Goal: Task Accomplishment & Management: Use online tool/utility

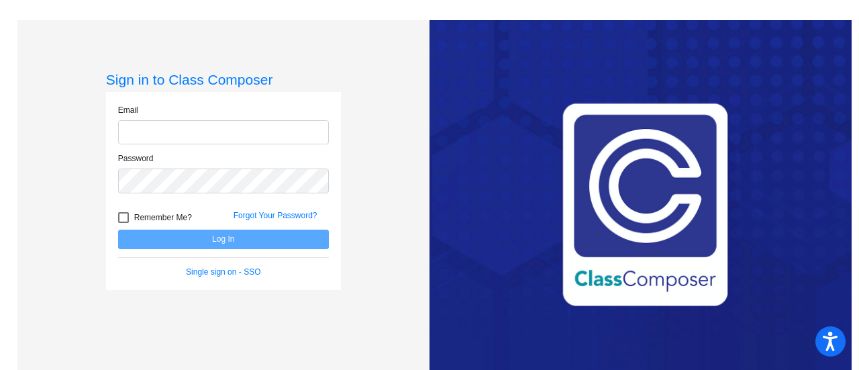
type input "[EMAIL_ADDRESS][DOMAIN_NAME]"
click at [118, 230] on button "Log In" at bounding box center [223, 239] width 211 height 19
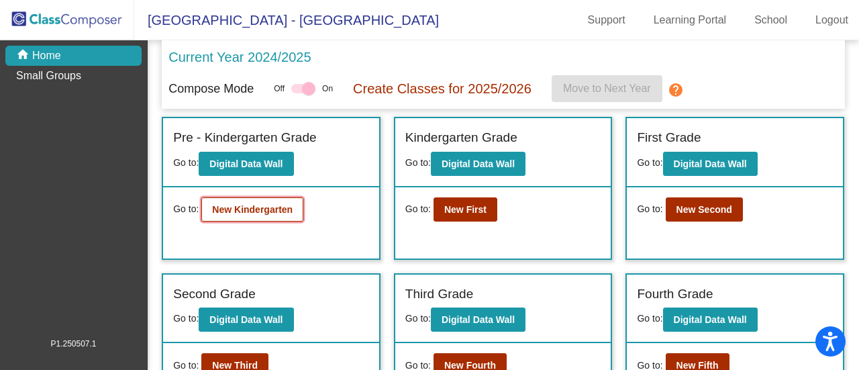
click at [239, 214] on button "New Kindergarten" at bounding box center [252, 209] width 102 height 24
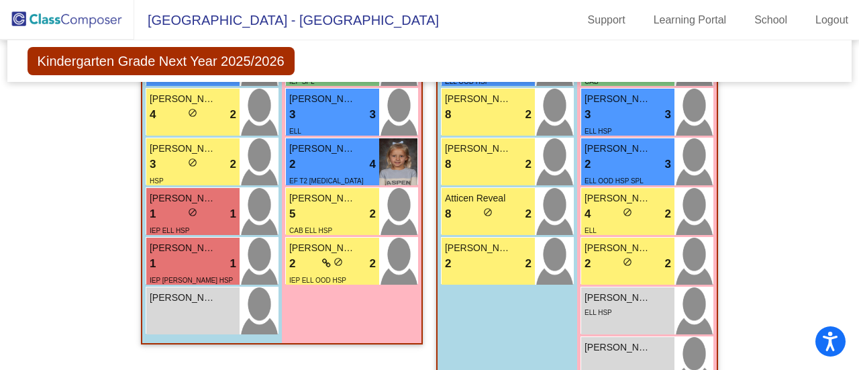
scroll to position [1094, 0]
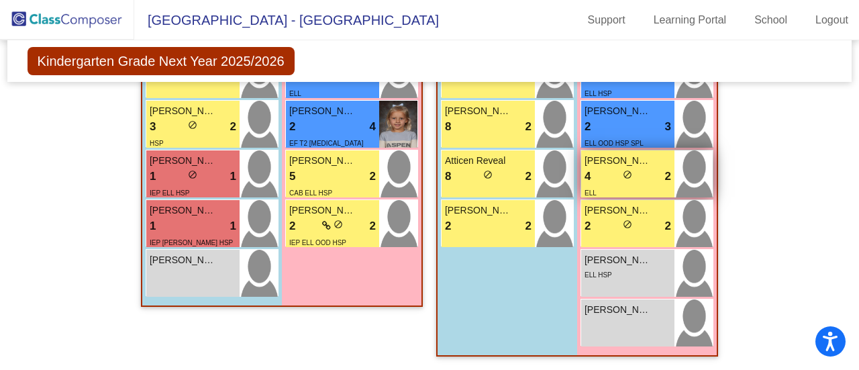
click at [608, 185] on div "ELL" at bounding box center [628, 192] width 87 height 14
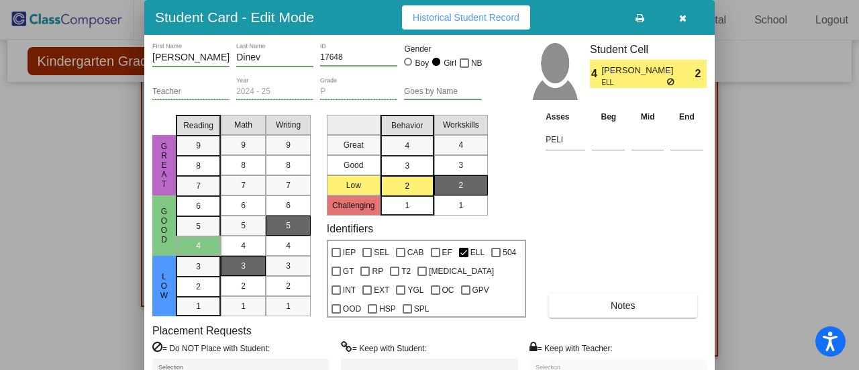
click at [684, 15] on icon "button" at bounding box center [682, 17] width 7 height 9
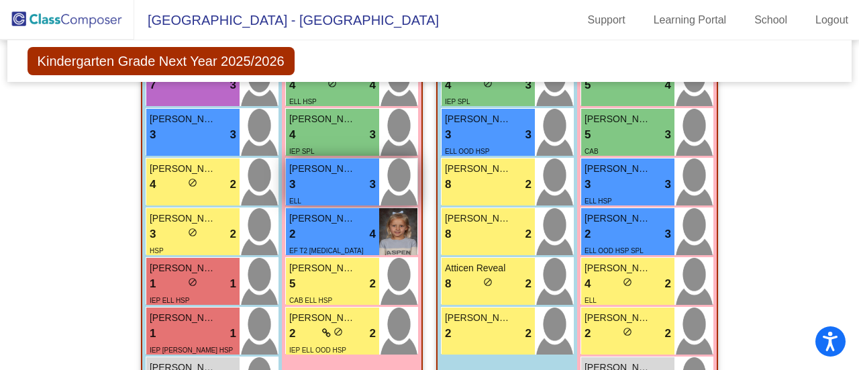
scroll to position [992, 0]
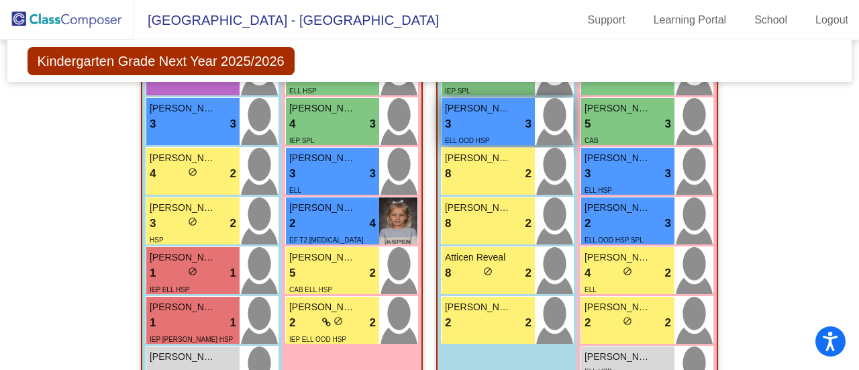
click at [456, 137] on span "ELL OOD HSP" at bounding box center [467, 140] width 44 height 7
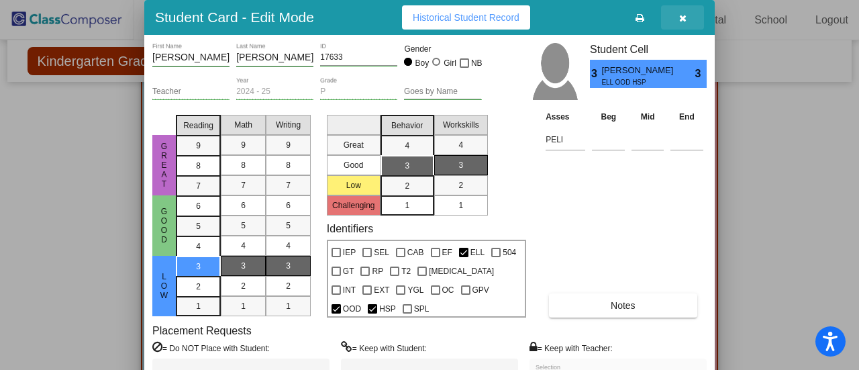
click at [673, 18] on button "button" at bounding box center [682, 17] width 43 height 24
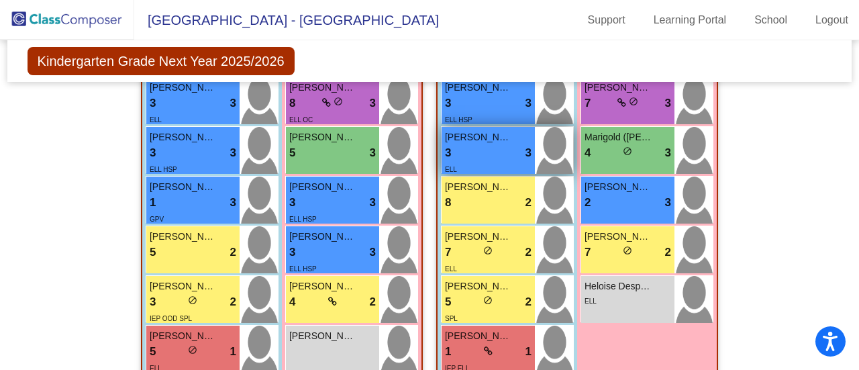
scroll to position [430, 0]
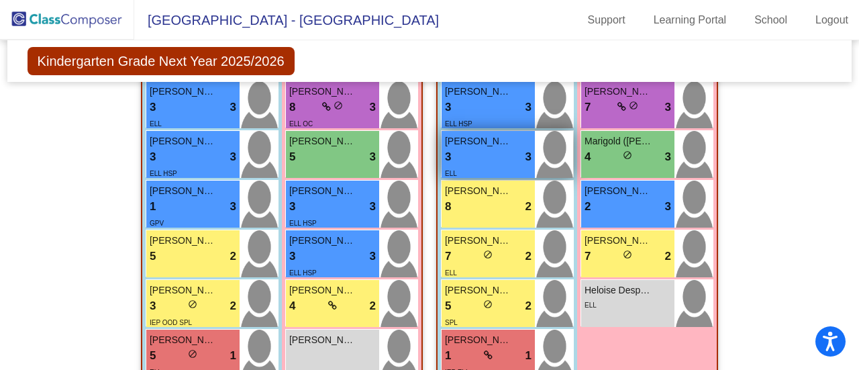
click at [495, 156] on div "3 lock do_not_disturb_alt 3" at bounding box center [488, 156] width 87 height 17
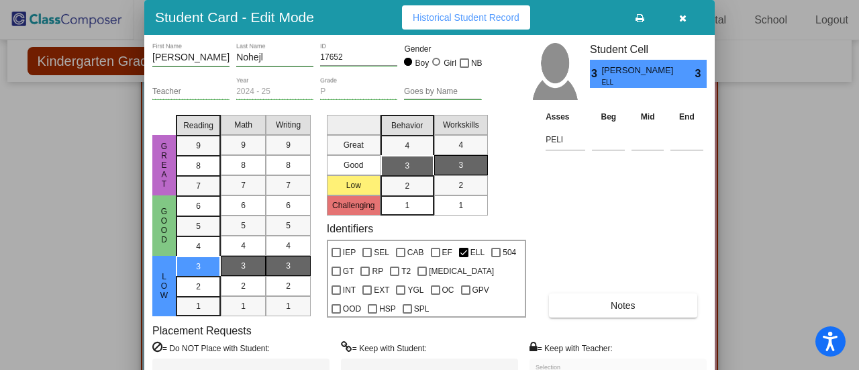
click at [789, 179] on div at bounding box center [429, 185] width 859 height 370
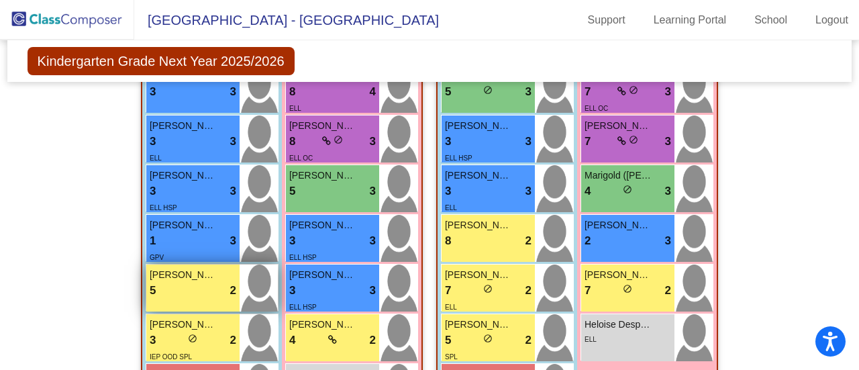
scroll to position [397, 0]
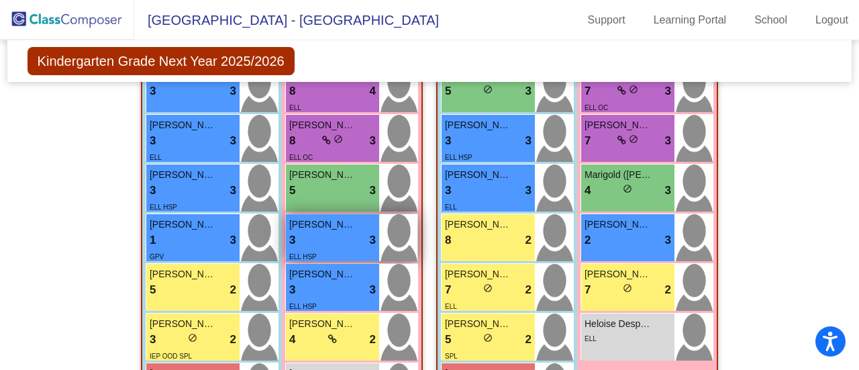
click at [328, 240] on div "3 lock do_not_disturb_alt 3" at bounding box center [332, 240] width 87 height 17
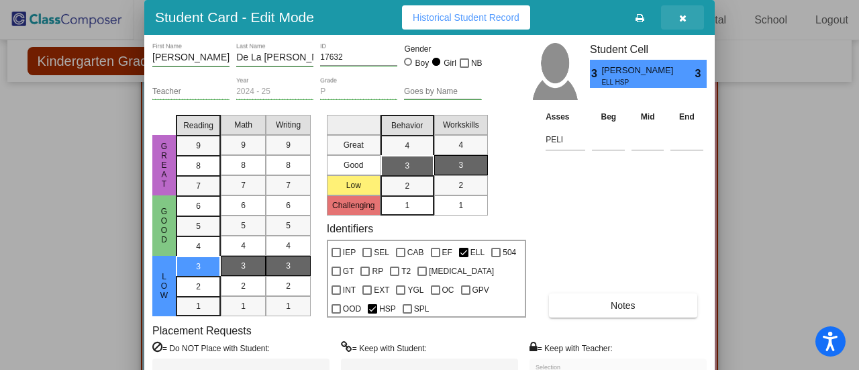
click at [681, 15] on icon "button" at bounding box center [682, 17] width 7 height 9
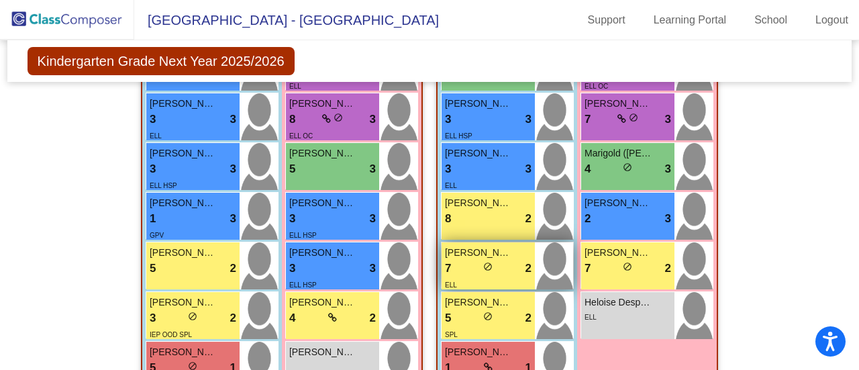
scroll to position [419, 0]
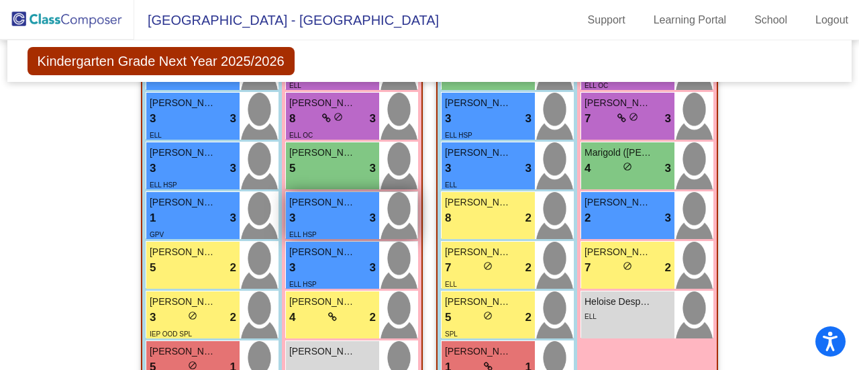
click at [309, 221] on div "3 lock do_not_disturb_alt 3" at bounding box center [332, 217] width 87 height 17
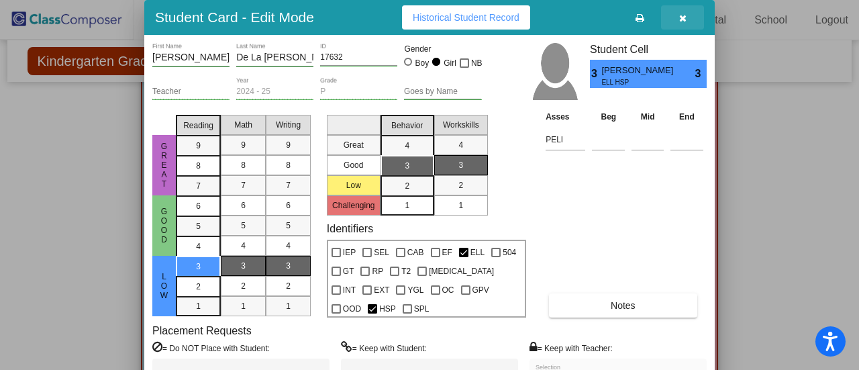
click at [688, 25] on button "button" at bounding box center [682, 17] width 43 height 24
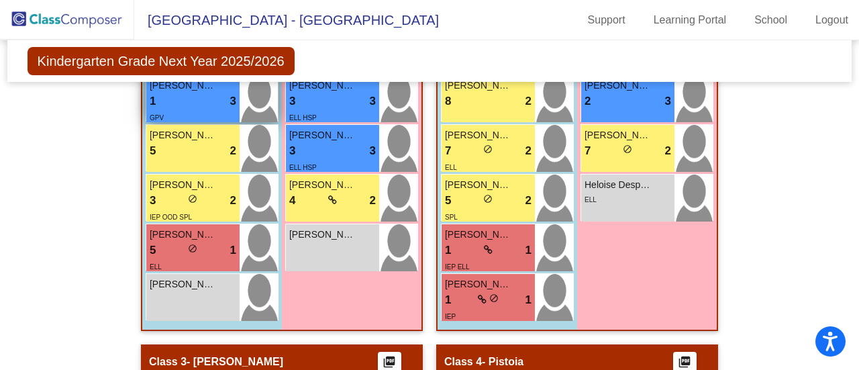
scroll to position [537, 0]
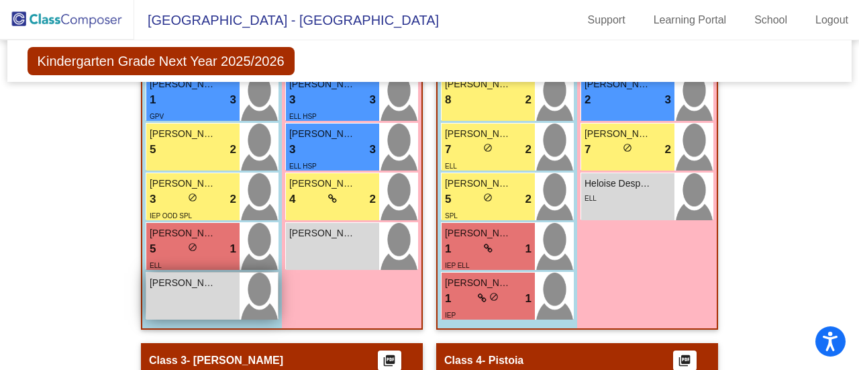
click at [204, 309] on div "[PERSON_NAME] lock do_not_disturb_alt" at bounding box center [192, 296] width 93 height 47
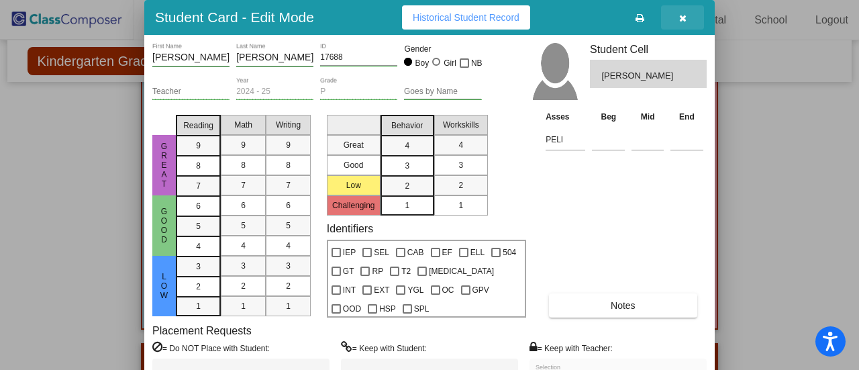
click at [693, 18] on button "button" at bounding box center [682, 17] width 43 height 24
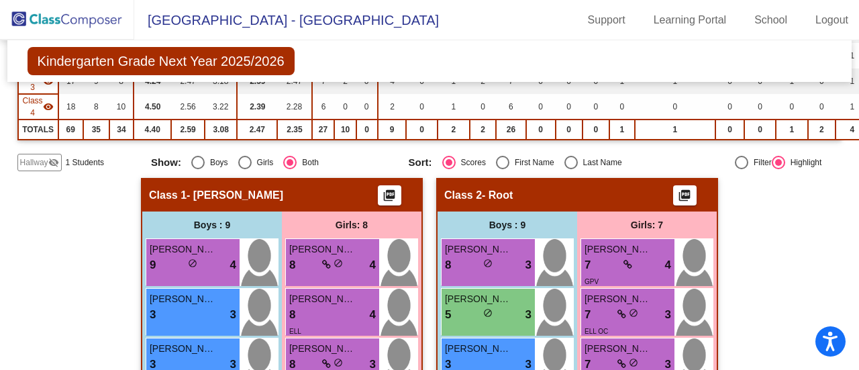
scroll to position [0, 0]
